Goal: Task Accomplishment & Management: Use online tool/utility

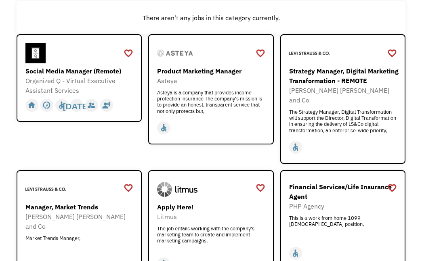
click at [413, 114] on div "Open job positions You have X liked items Search search Filter by category Admi…" at bounding box center [210, 109] width 405 height 369
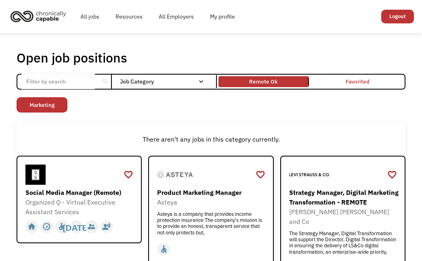
drag, startPoint x: 61, startPoint y: 104, endPoint x: 48, endPoint y: 106, distance: 12.3
click at [48, 106] on link "Marketing" at bounding box center [42, 104] width 51 height 15
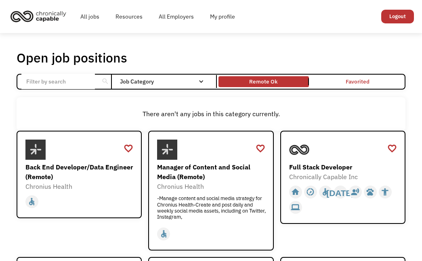
click at [239, 99] on div "There aren't any jobs in this category currently." at bounding box center [211, 113] width 389 height 33
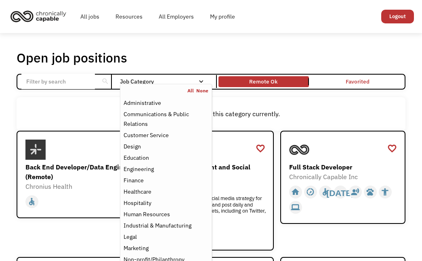
click at [203, 80] on div "Email Form" at bounding box center [201, 82] width 6 height 6
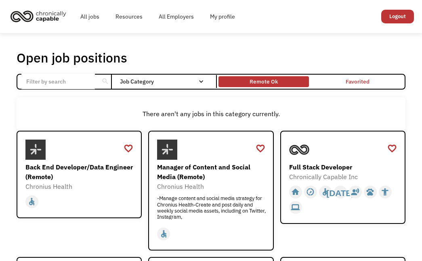
click at [243, 78] on div "Remote Ok" at bounding box center [263, 81] width 91 height 7
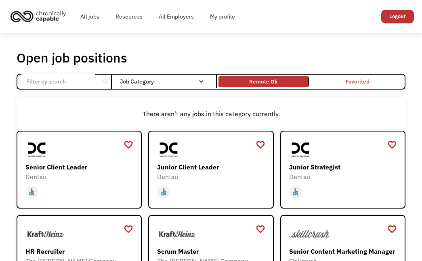
click at [237, 75] on link "Remote Ok" at bounding box center [264, 82] width 94 height 14
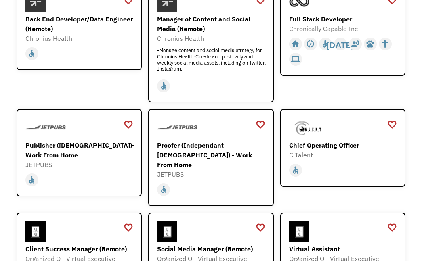
scroll to position [296, 0]
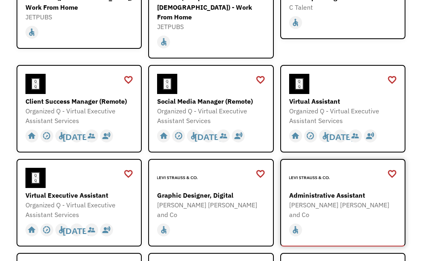
click at [346, 191] on div "Administrative Assistant" at bounding box center [343, 196] width 109 height 10
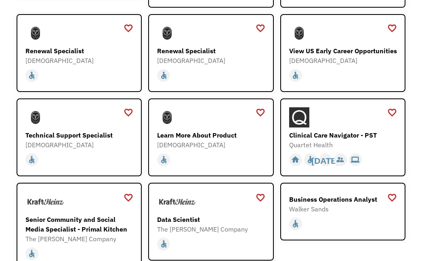
scroll to position [913, 0]
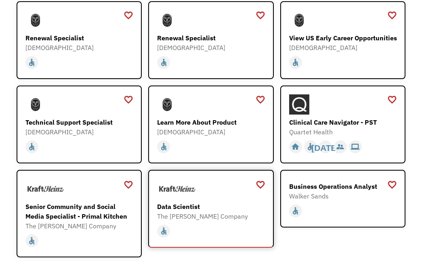
click at [222, 211] on div "The [PERSON_NAME] Company" at bounding box center [211, 216] width 109 height 10
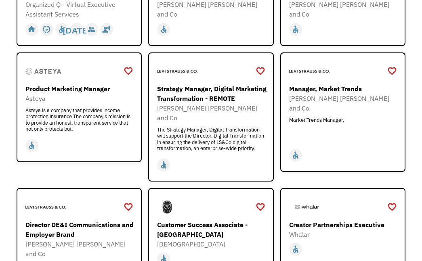
scroll to position [0, 0]
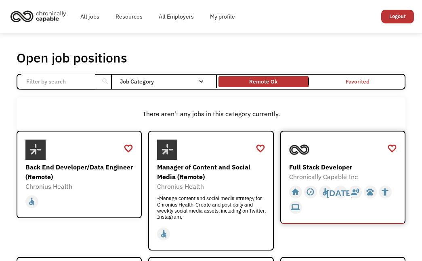
click at [314, 174] on div "Chronically Capable Inc" at bounding box center [343, 177] width 109 height 10
